Goal: Task Accomplishment & Management: Manage account settings

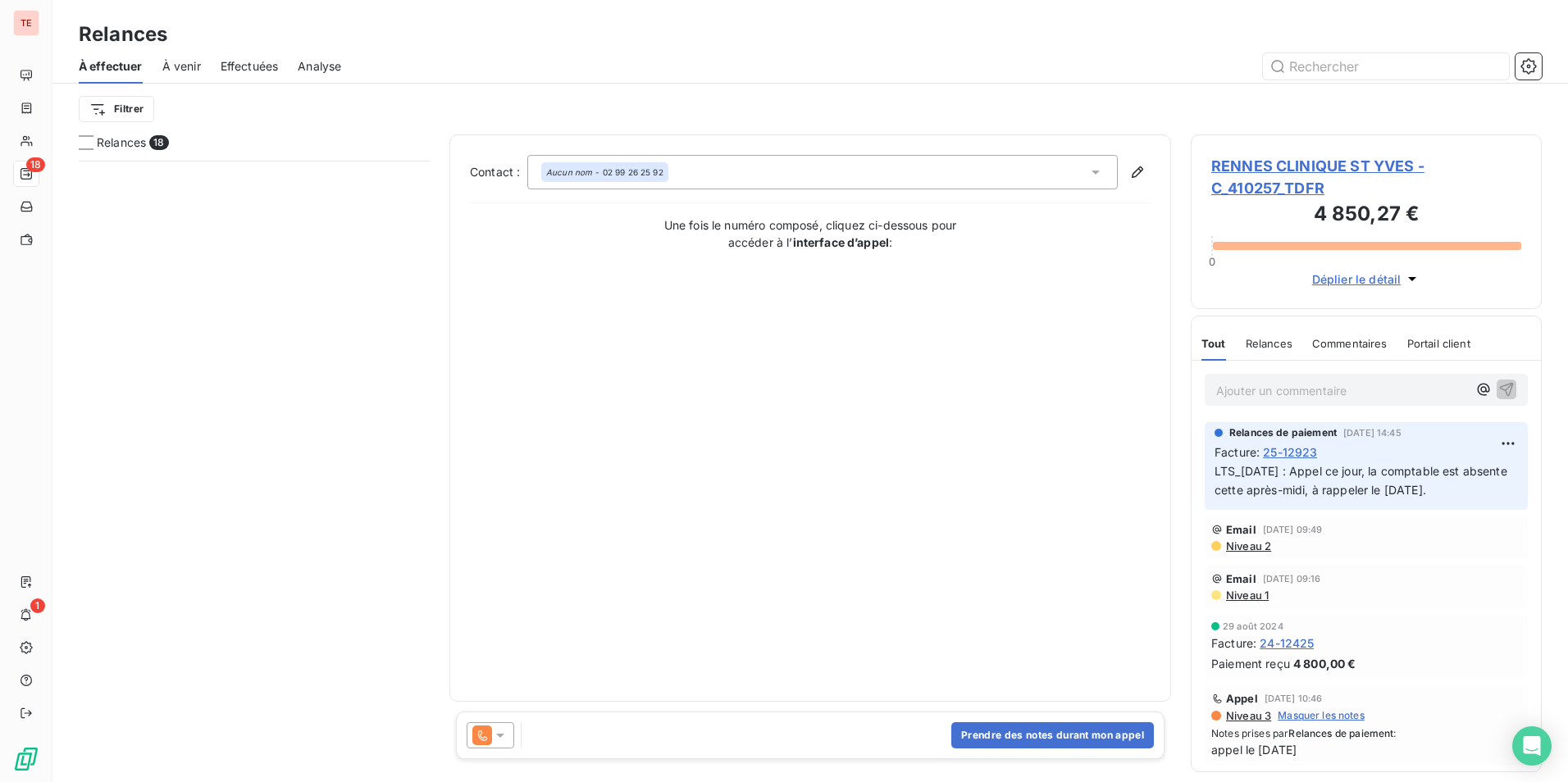
scroll to position [609, 339]
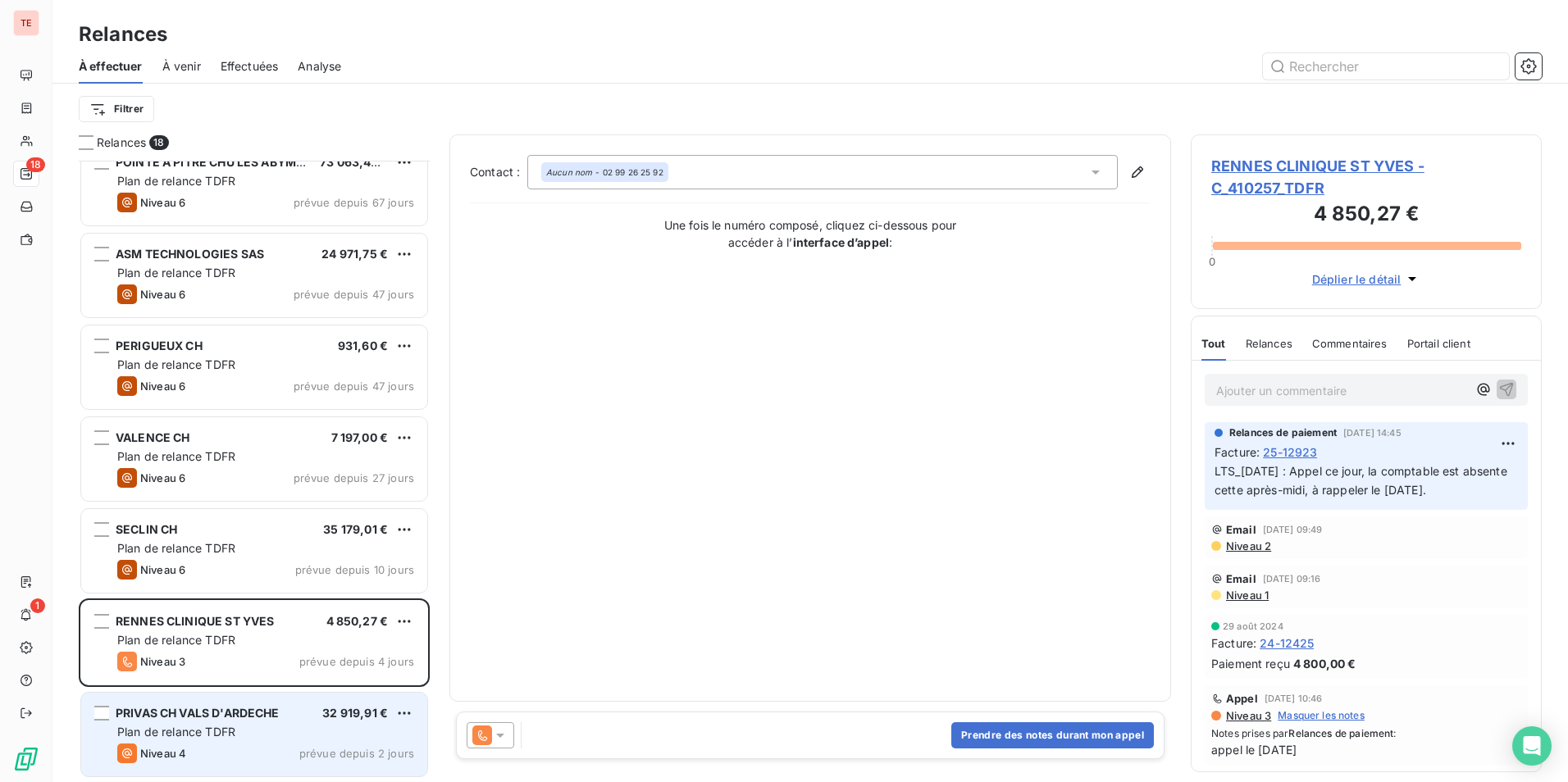
click at [211, 714] on span "PRIVAS CH VALS D'ARDECHE" at bounding box center [197, 712] width 164 height 14
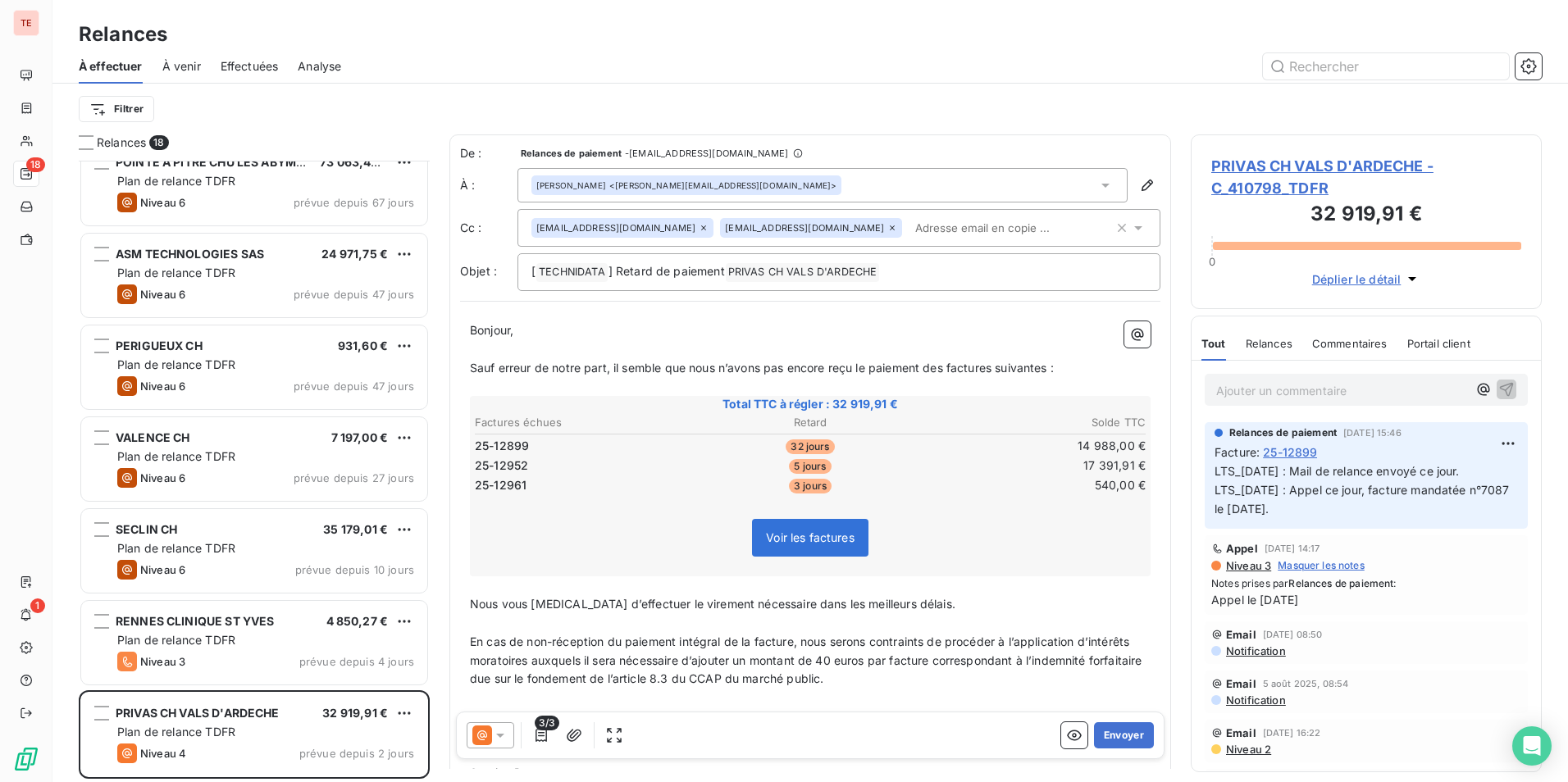
click at [502, 733] on icon at bounding box center [500, 735] width 8 height 4
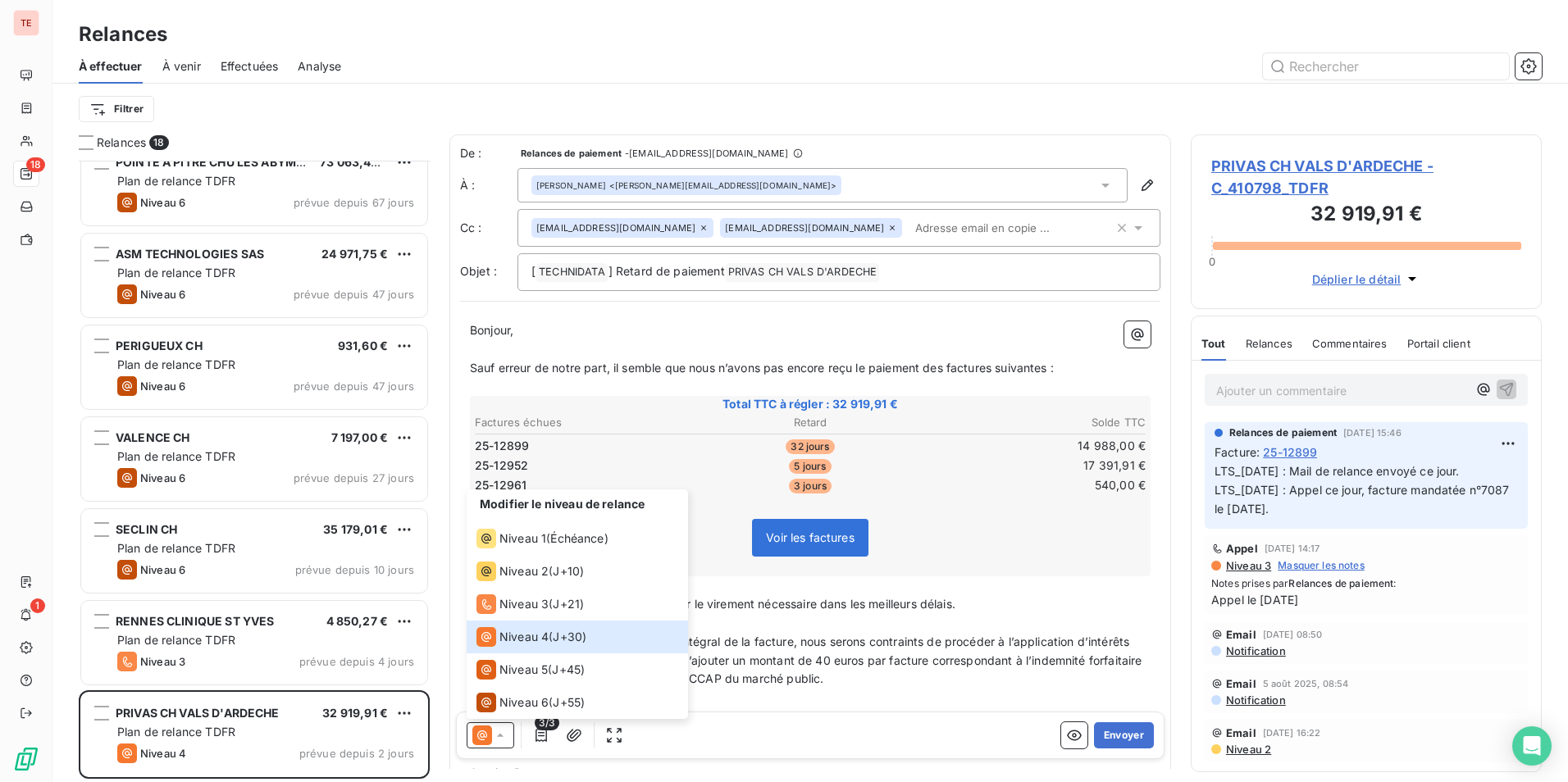
click at [822, 664] on span "En cas de non-réception du paiement intégral de la facture, nous serons contrai…" at bounding box center [808, 660] width 676 height 51
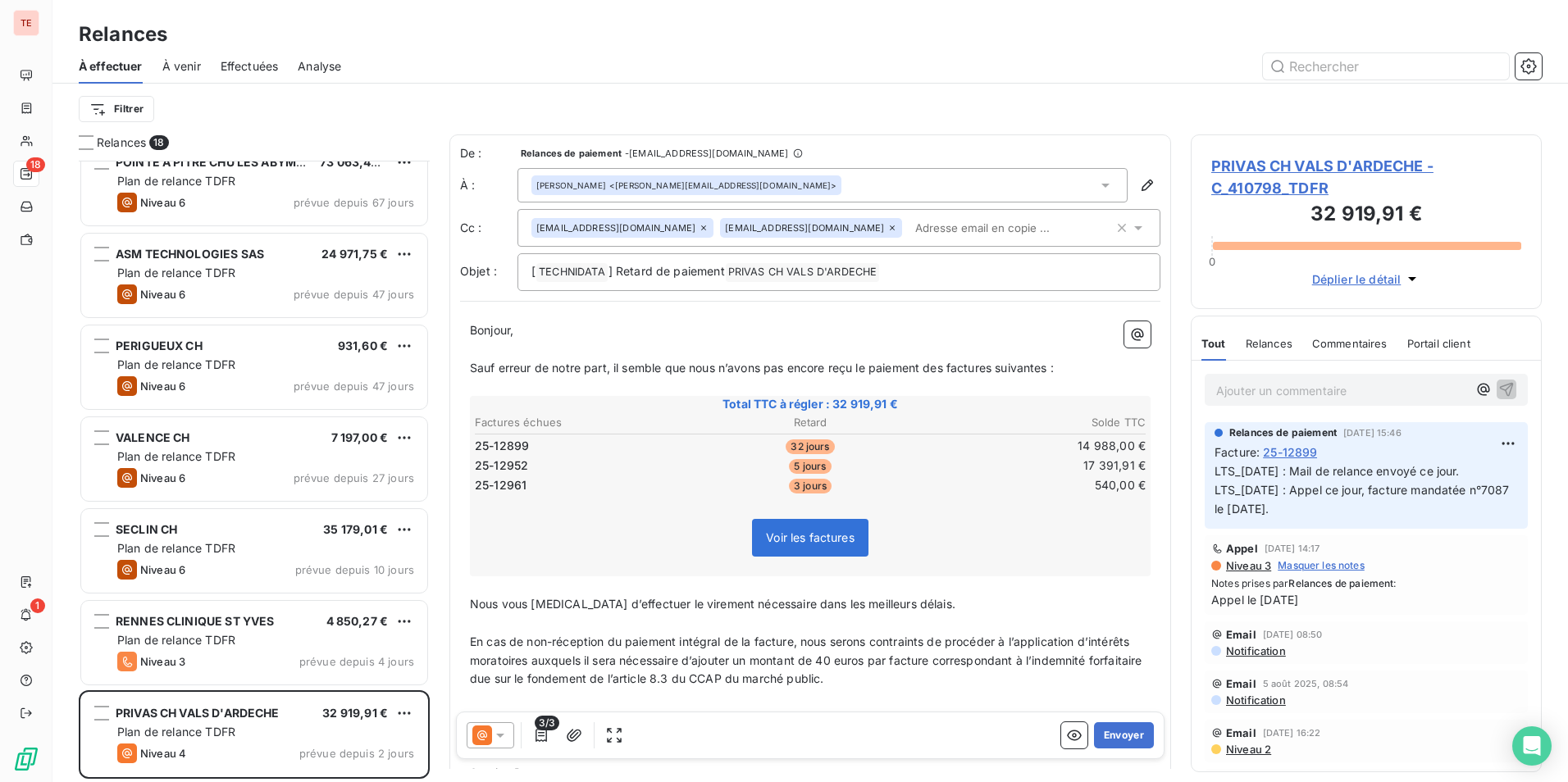
click at [557, 732] on div "3/3" at bounding box center [546, 735] width 160 height 27
click at [548, 734] on icon "button" at bounding box center [541, 735] width 16 height 16
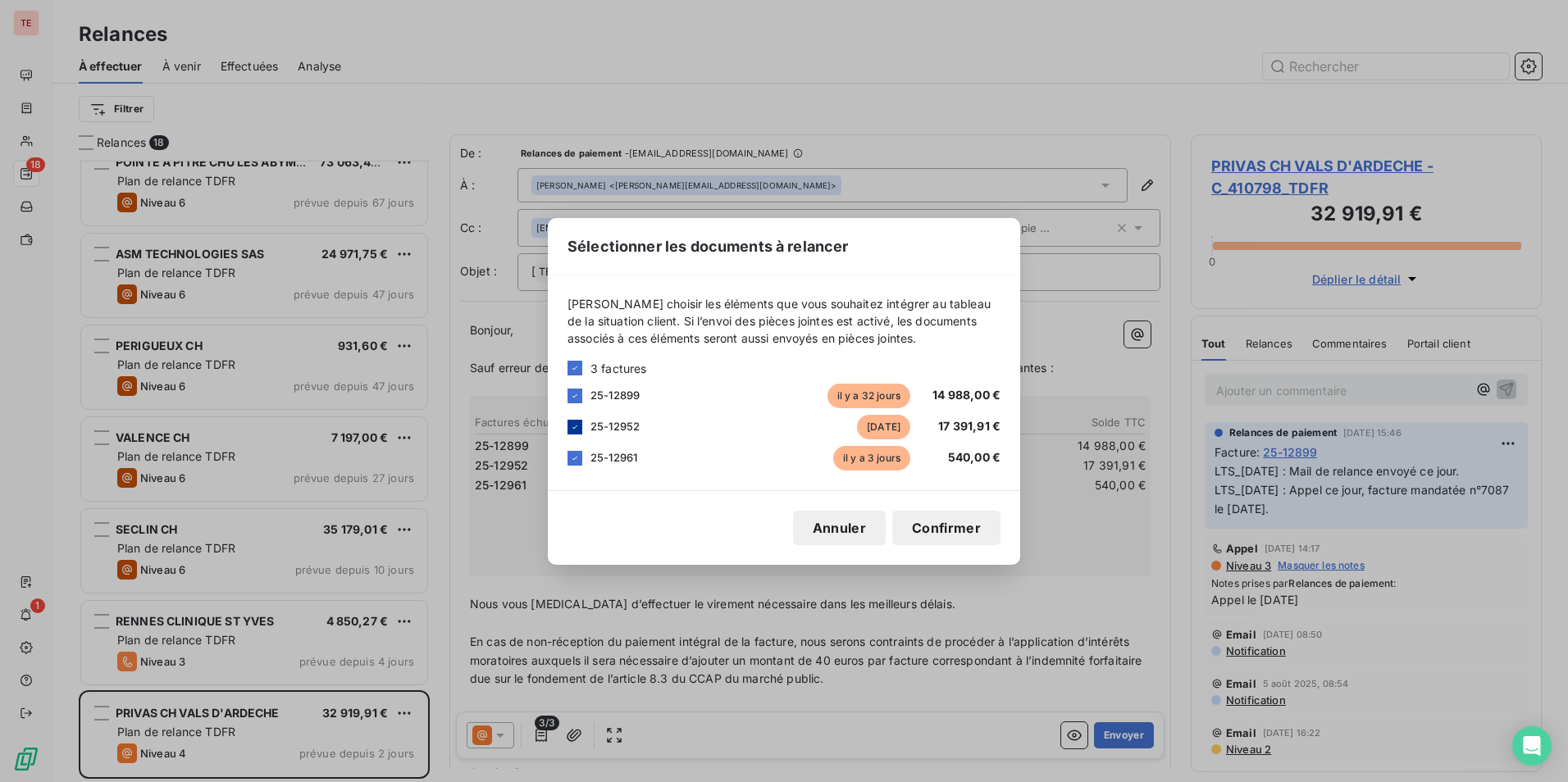
click at [576, 427] on icon at bounding box center [574, 427] width 5 height 4
click at [573, 446] on div "25-12961 [DATE] 540,00 €" at bounding box center [784, 458] width 433 height 25
click at [583, 466] on div "25-12961 [DATE] 540,00 €" at bounding box center [784, 458] width 433 height 25
click at [575, 464] on div at bounding box center [575, 458] width 15 height 15
drag, startPoint x: 939, startPoint y: 518, endPoint x: 1012, endPoint y: 624, distance: 128.7
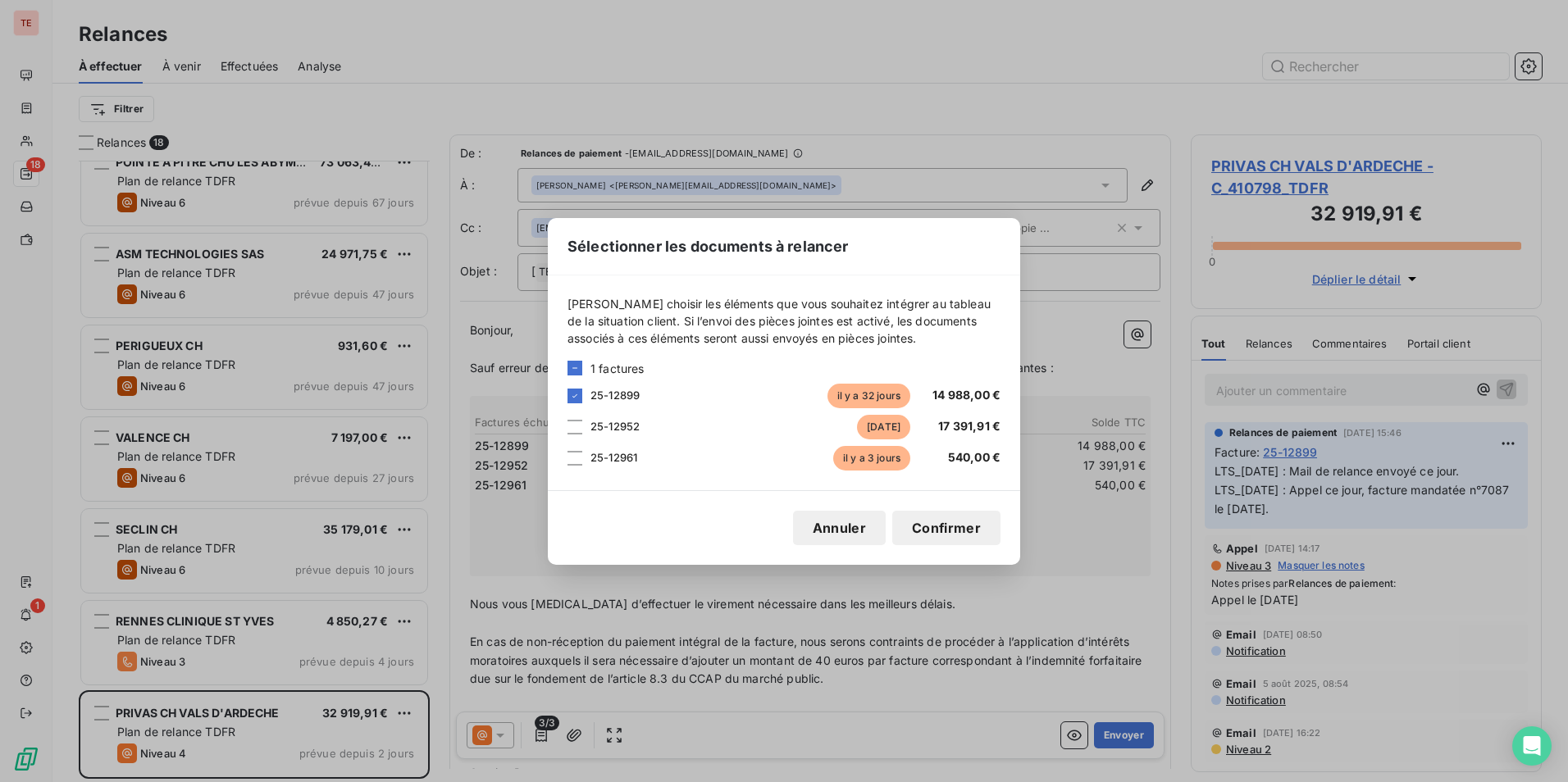
click at [939, 519] on button "Confirmer" at bounding box center [946, 528] width 108 height 35
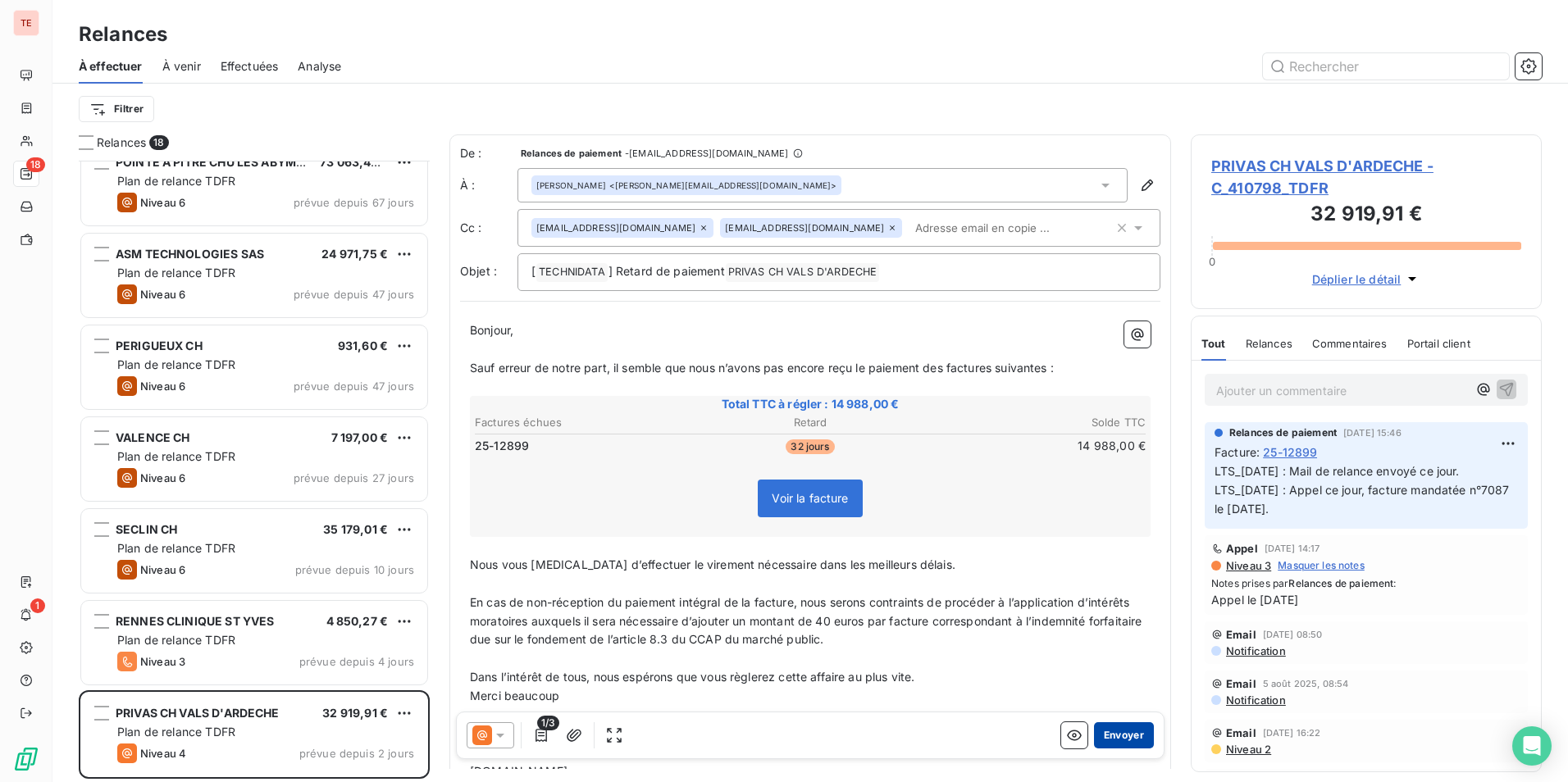
click at [1120, 735] on button "Envoyer" at bounding box center [1123, 735] width 60 height 27
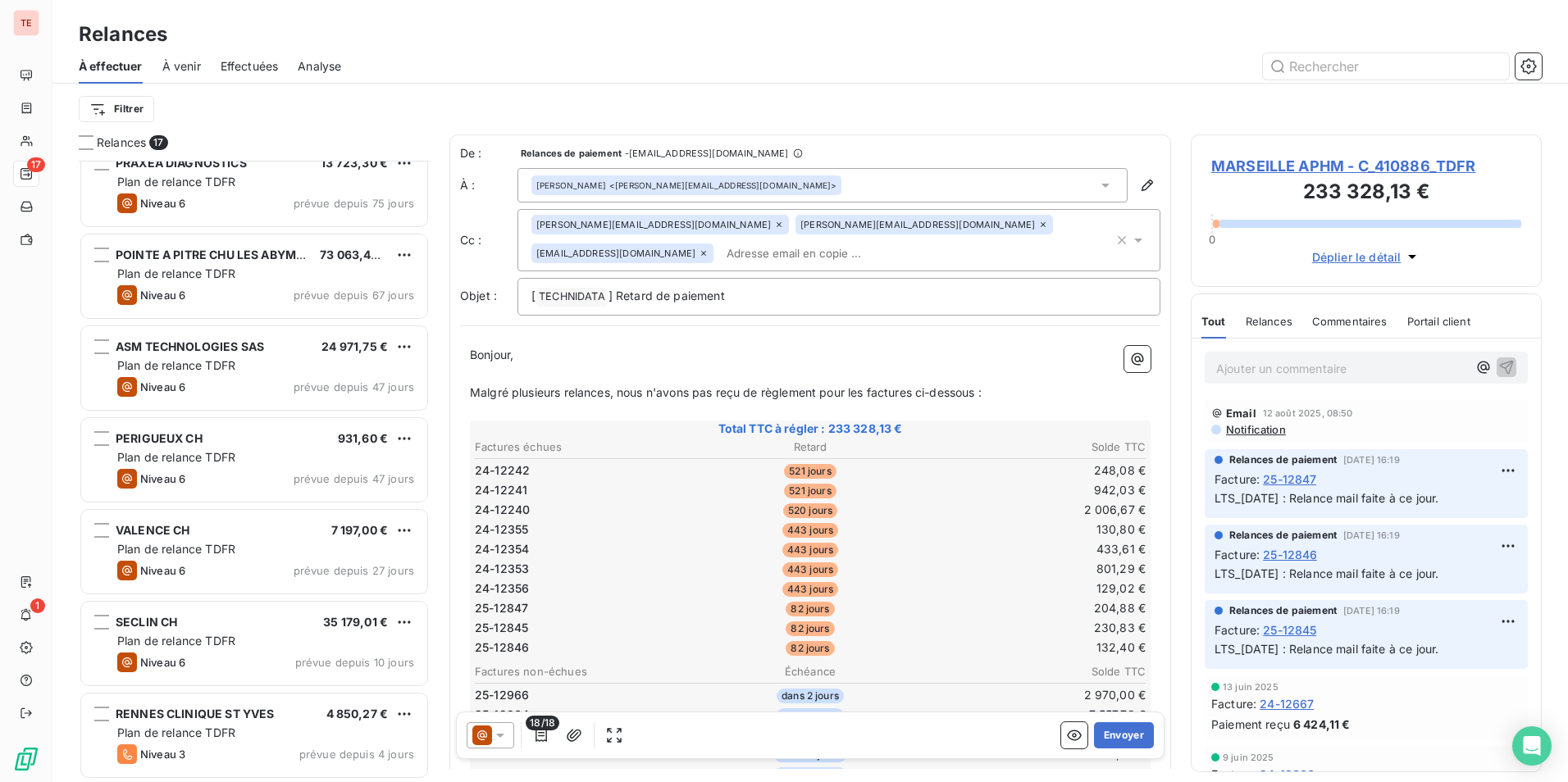
scroll to position [940, 0]
click at [645, 60] on div at bounding box center [951, 66] width 1181 height 27
click at [597, 89] on div "Filtrer" at bounding box center [810, 109] width 1463 height 51
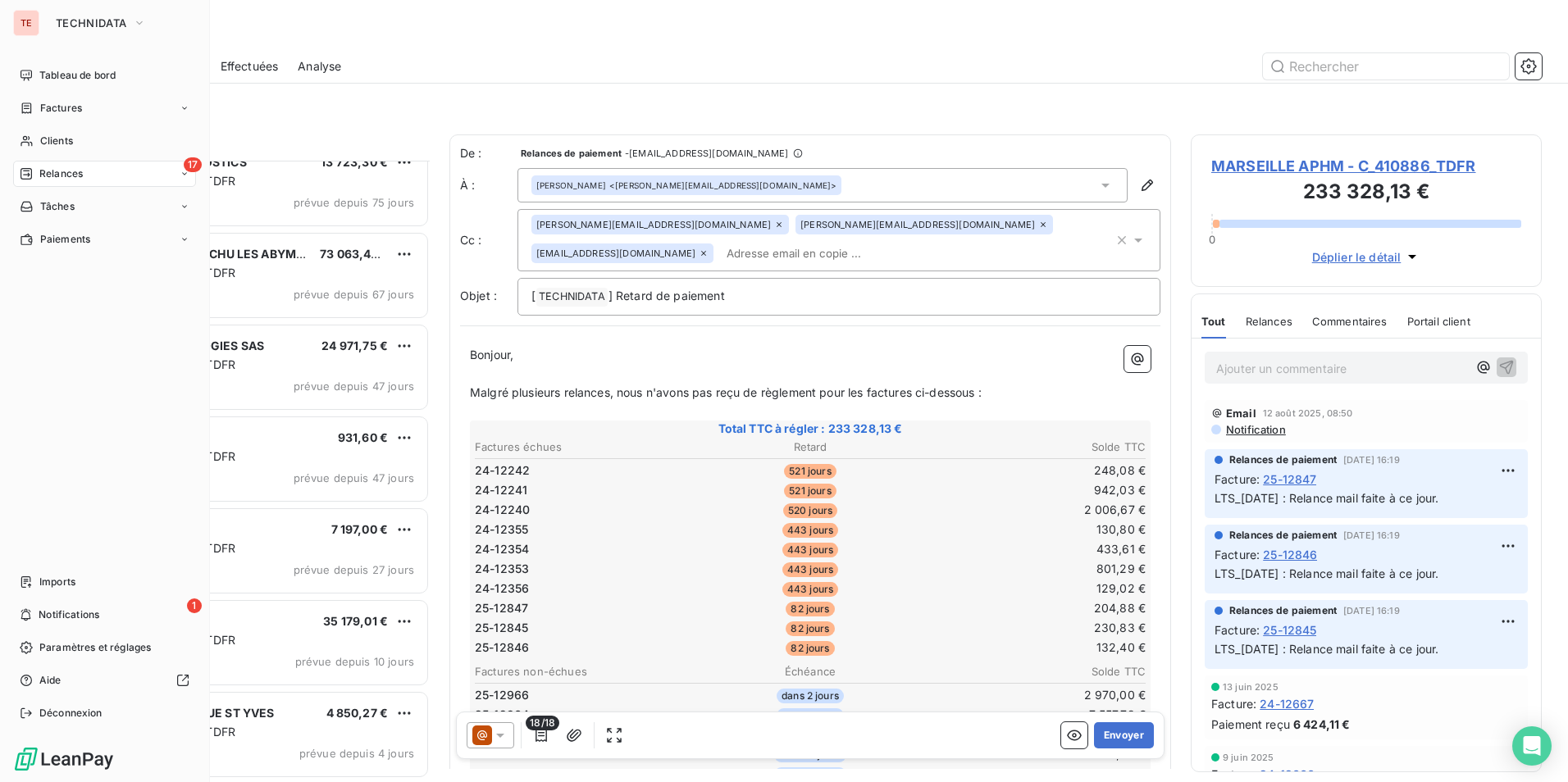
click at [183, 177] on icon at bounding box center [184, 173] width 10 height 10
click at [183, 176] on icon at bounding box center [184, 173] width 10 height 10
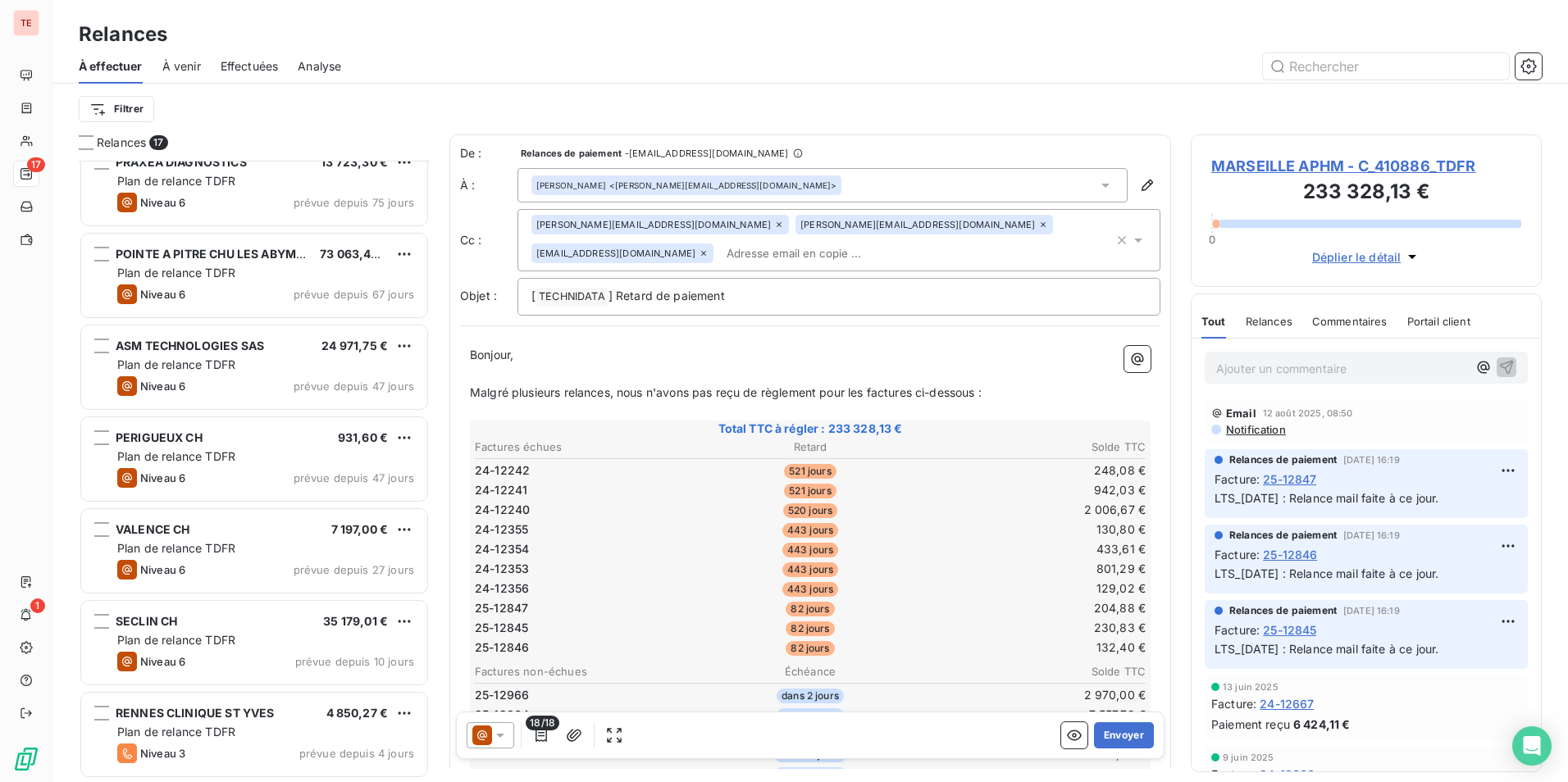
click at [457, 81] on div "À effectuer À venir Effectuées Analyse" at bounding box center [810, 67] width 1516 height 35
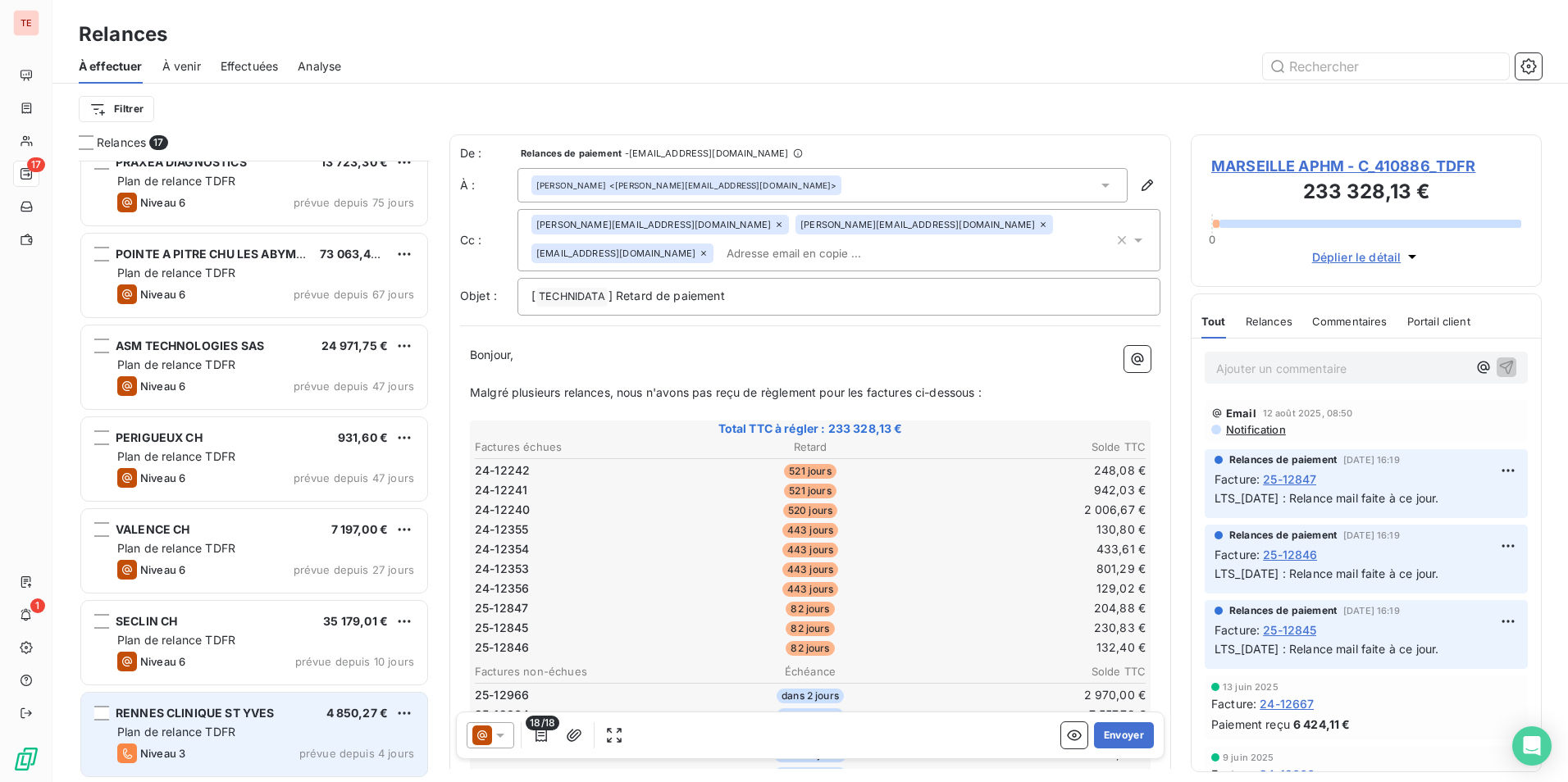
click at [284, 763] on div "Niveau 3 prévue depuis 4 jours" at bounding box center [266, 753] width 297 height 19
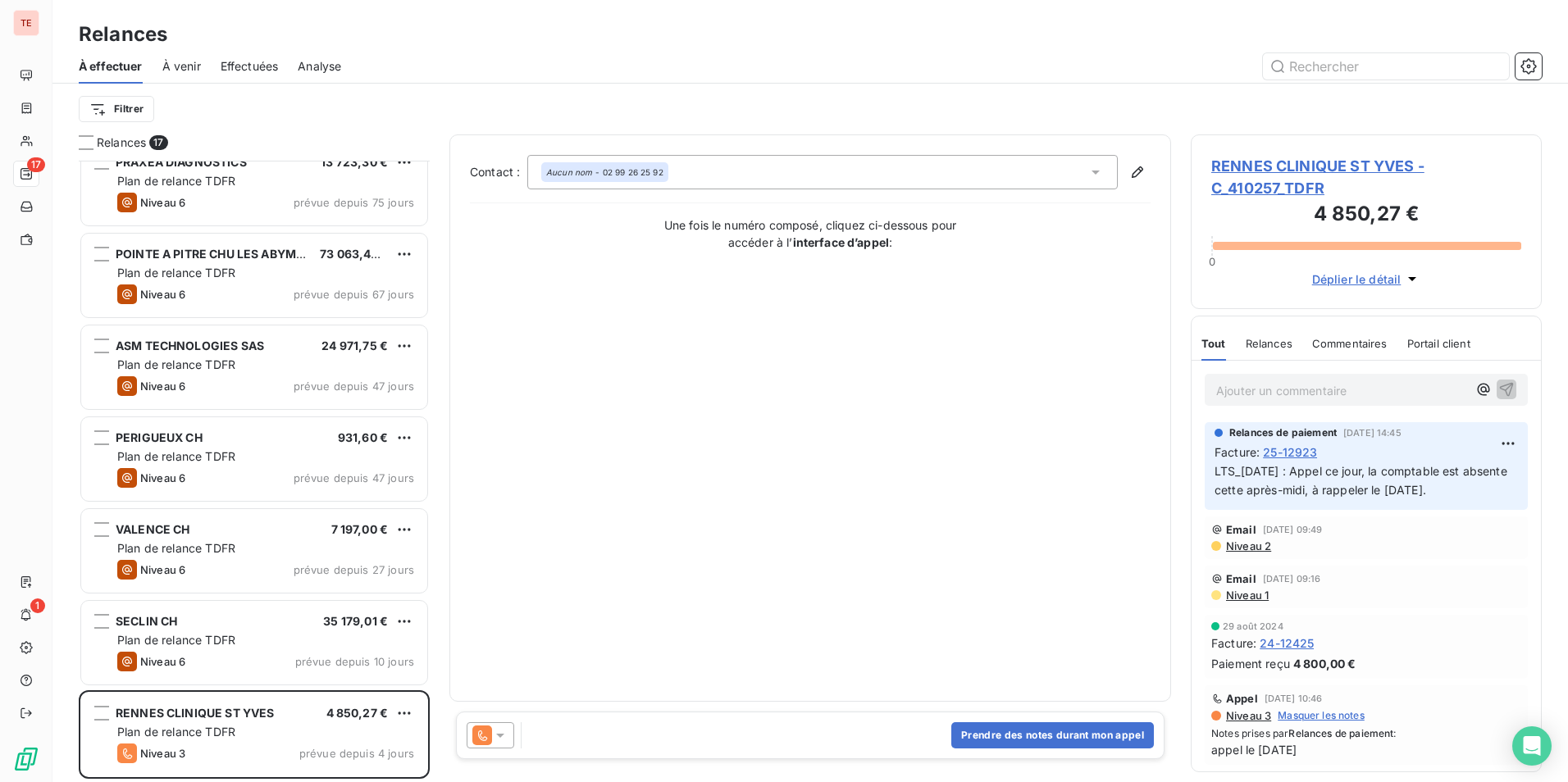
click at [1276, 163] on span "RENNES CLINIQUE ST YVES - C_410257_TDFR" at bounding box center [1366, 177] width 310 height 44
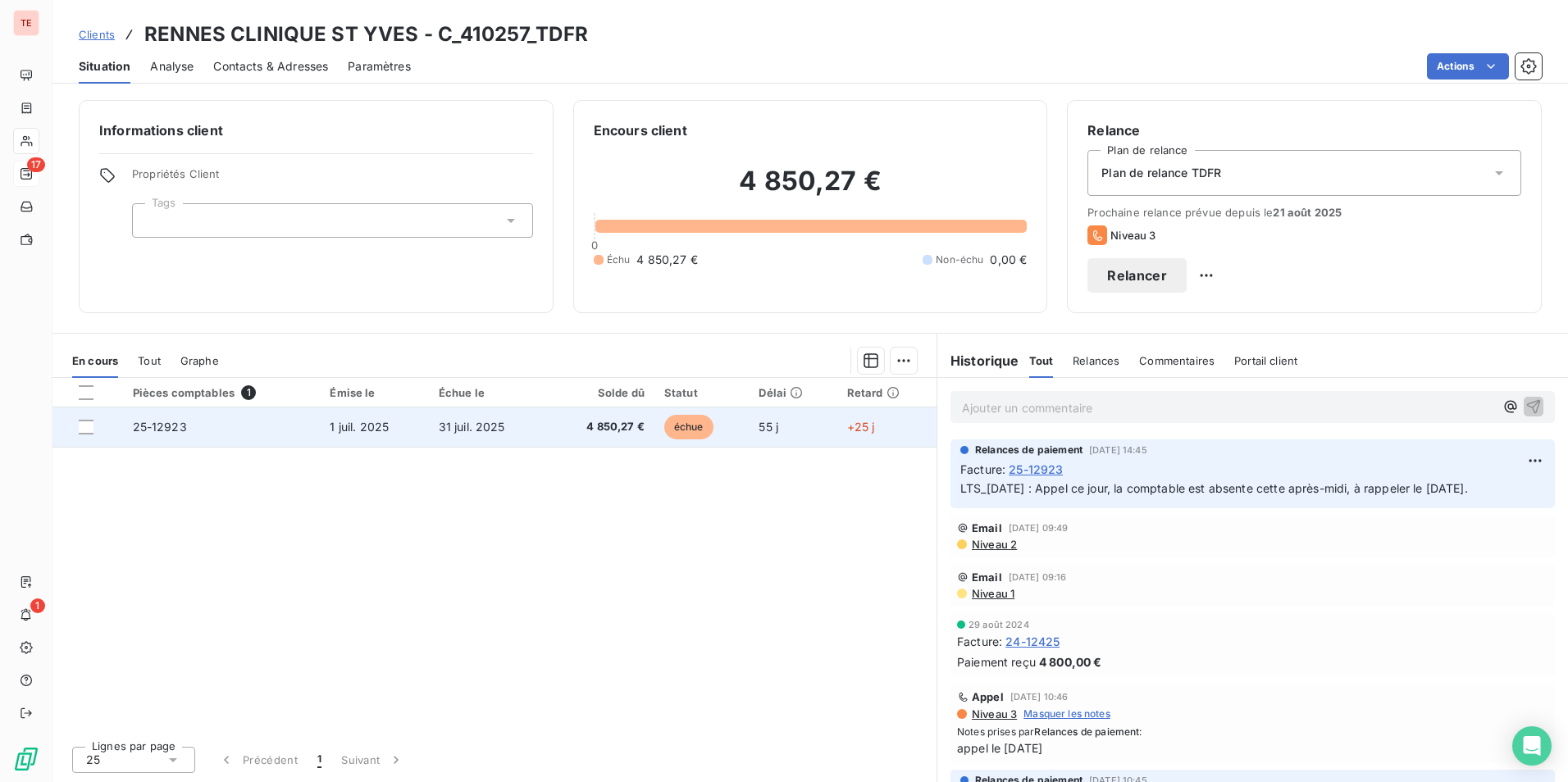
click at [413, 435] on td "1 juil. 2025" at bounding box center [374, 427] width 108 height 39
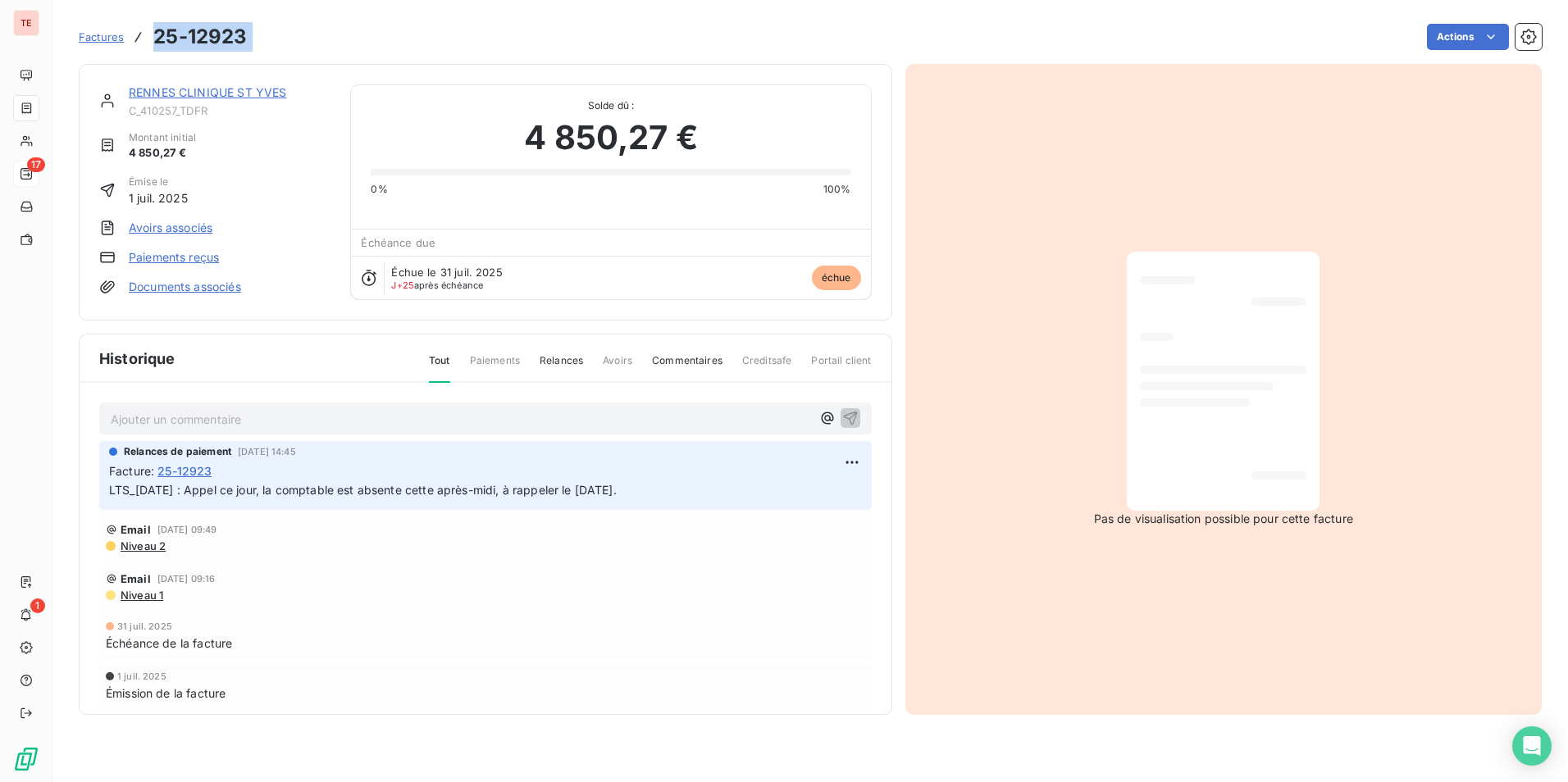
drag, startPoint x: 258, startPoint y: 31, endPoint x: 153, endPoint y: 39, distance: 105.3
click at [153, 39] on div "Factures 25-12923 Actions" at bounding box center [810, 37] width 1463 height 35
copy section "25-12923 Actions"
click at [844, 454] on html "TE 17 1 Factures 25-12923 Actions [GEOGRAPHIC_DATA] CLINIQUE ST YVES C_410257_T…" at bounding box center [784, 391] width 1568 height 782
click at [804, 498] on div "Editer" at bounding box center [800, 498] width 92 height 27
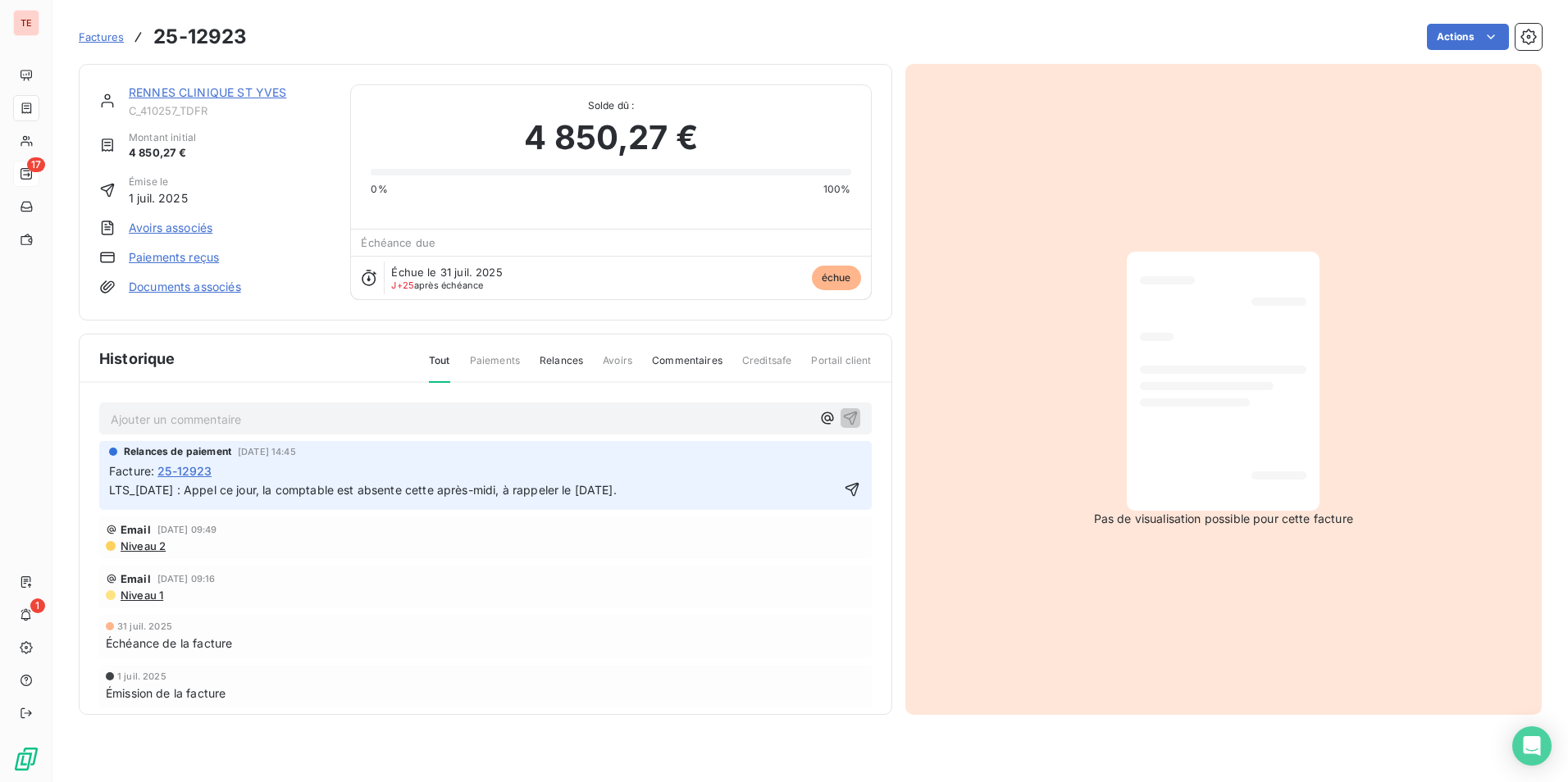
click at [113, 493] on span "LTS_[DATE] : Appel ce jour, la comptable est absente cette après-midi, à rappel…" at bounding box center [363, 489] width 507 height 14
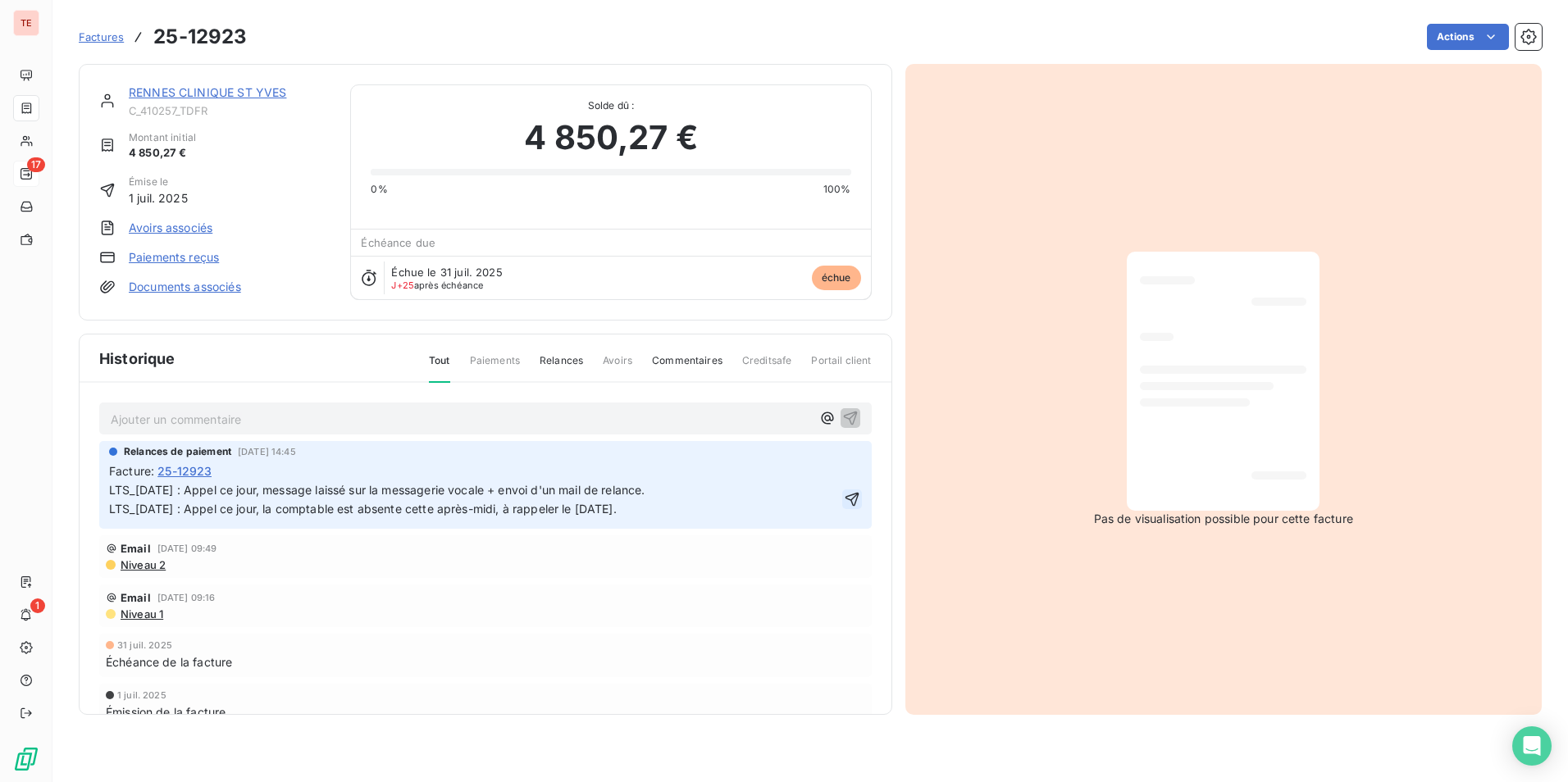
click at [844, 499] on icon "button" at bounding box center [852, 499] width 16 height 16
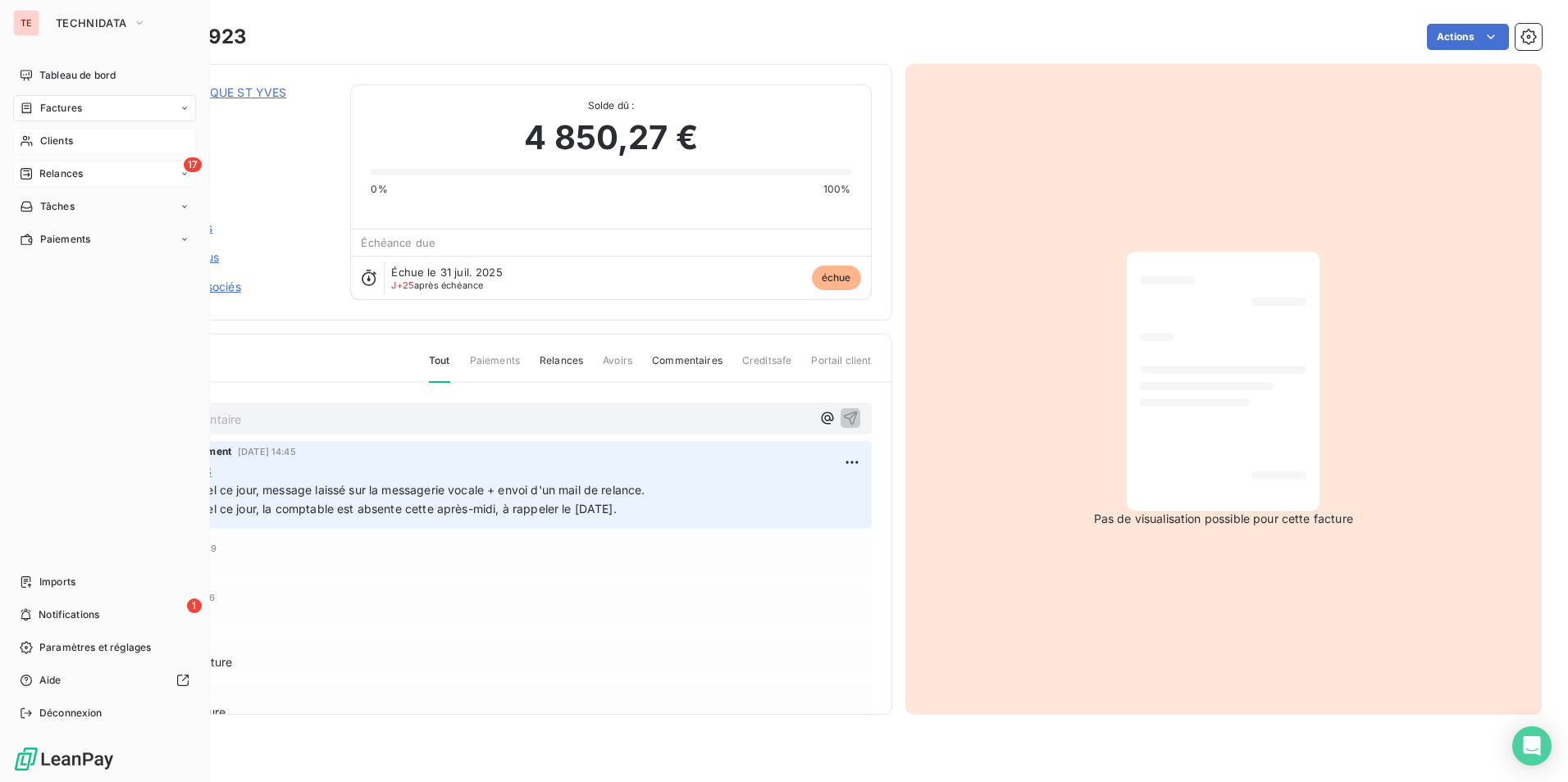
click at [50, 131] on div "Clients" at bounding box center [104, 141] width 183 height 27
